Goal: Information Seeking & Learning: Learn about a topic

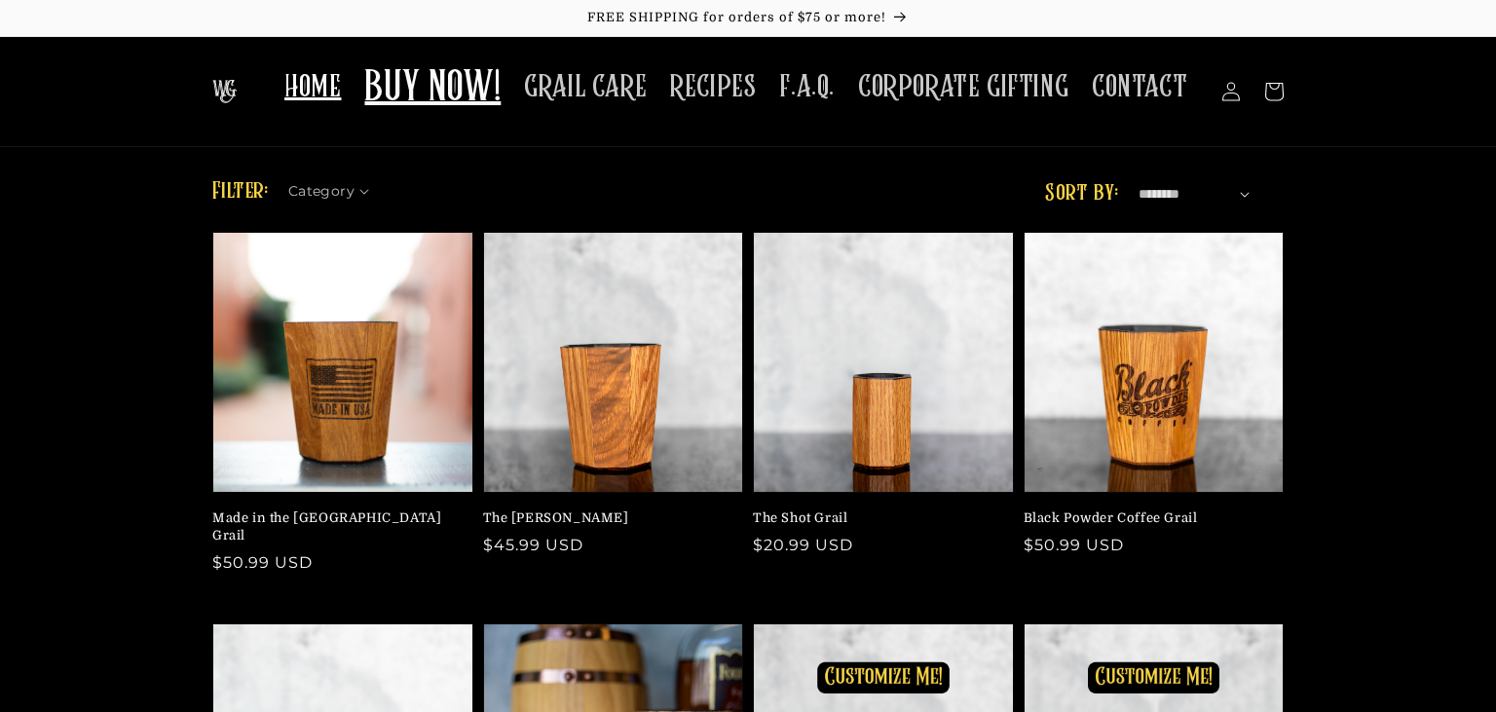
click at [329, 92] on span "HOME" at bounding box center [312, 87] width 56 height 38
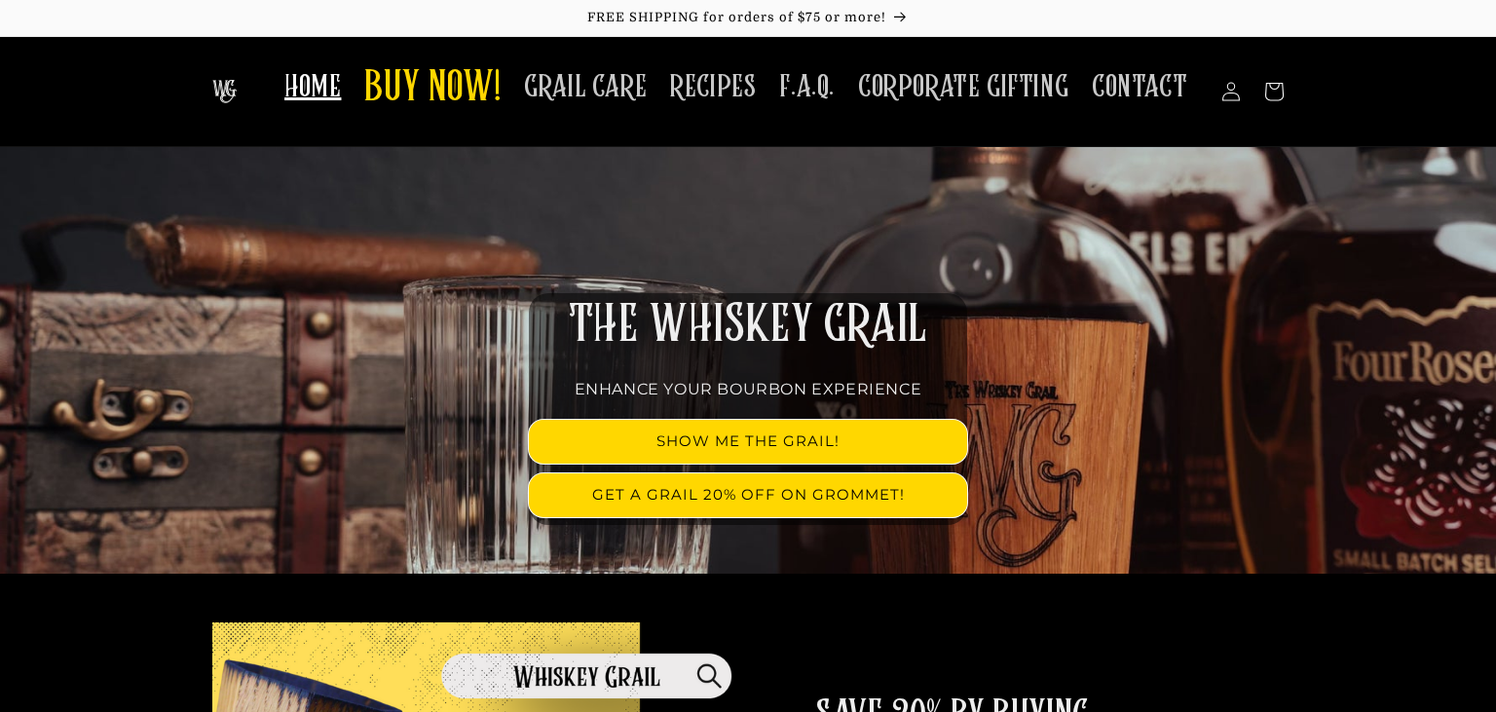
click at [801, 92] on span "F.A.Q." at bounding box center [807, 87] width 56 height 38
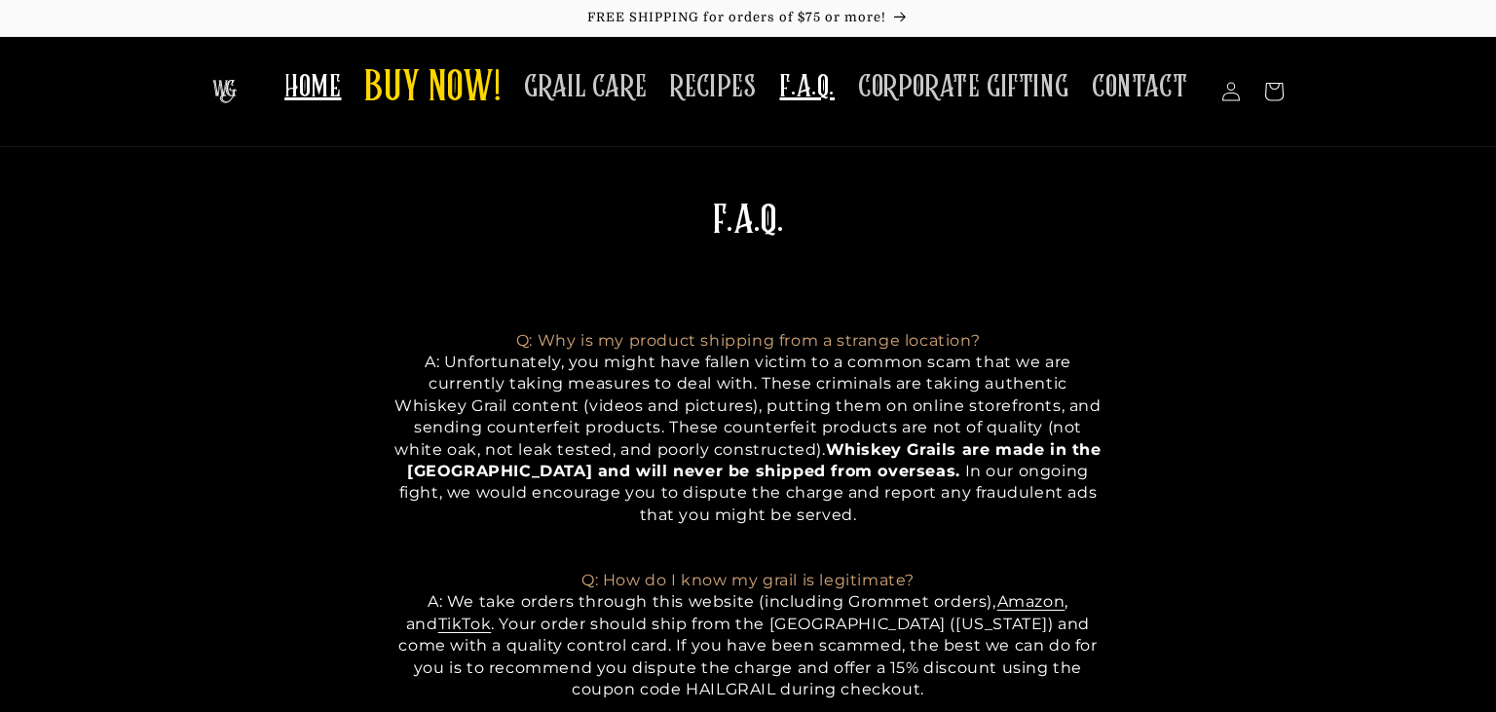
click at [341, 84] on span "HOME" at bounding box center [312, 87] width 56 height 38
